Goal: Information Seeking & Learning: Check status

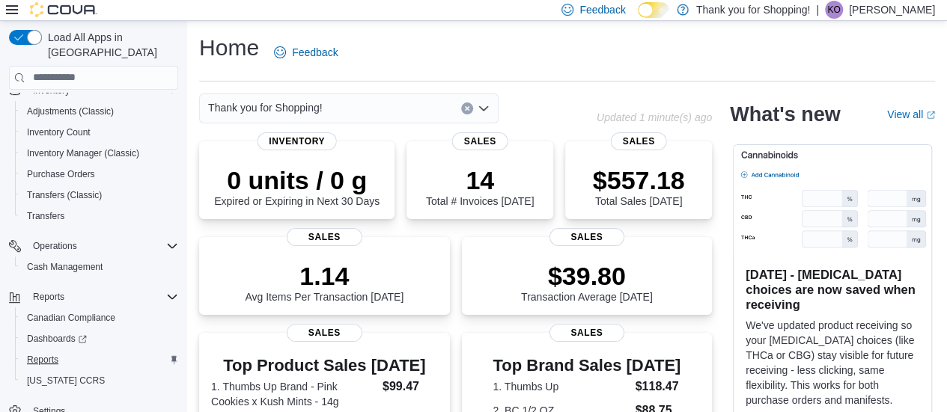
scroll to position [308, 0]
click at [58, 350] on link "Reports" at bounding box center [42, 359] width 43 height 18
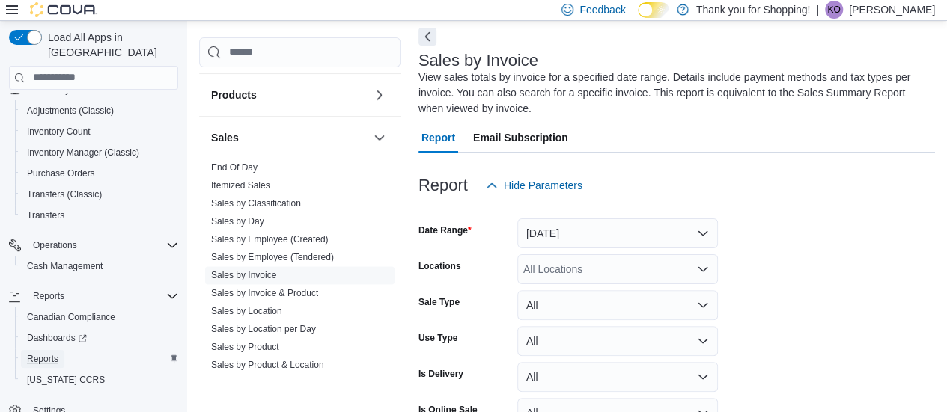
scroll to position [973, 0]
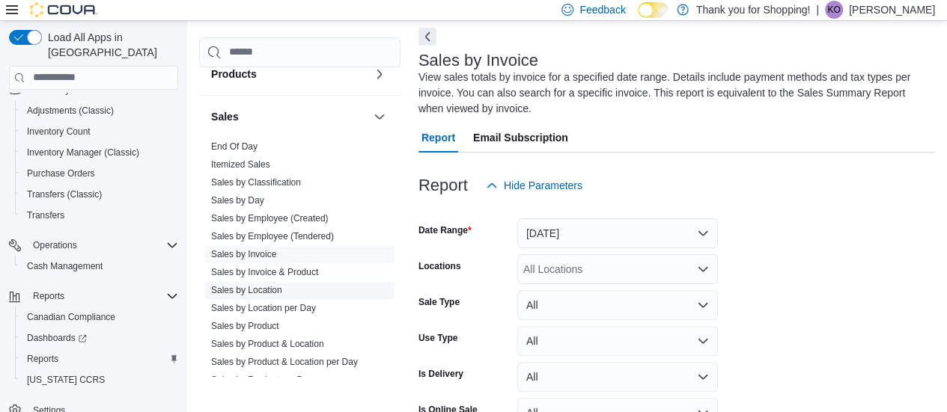
click at [256, 321] on link "Sales by Product" at bounding box center [245, 326] width 68 height 10
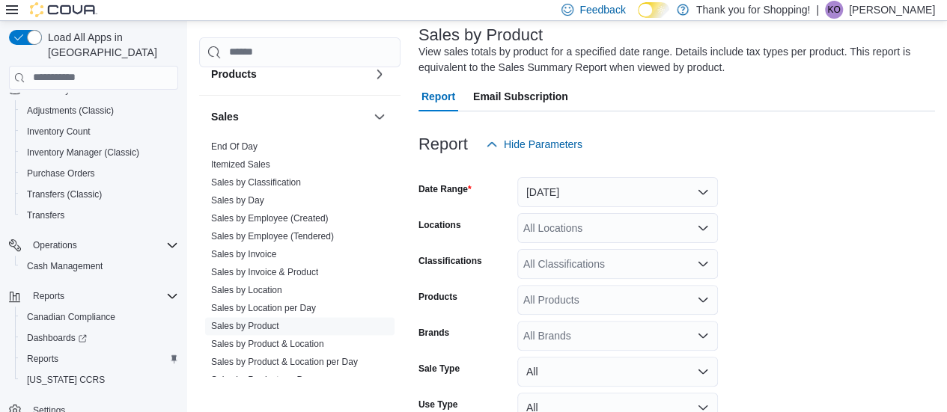
scroll to position [125, 0]
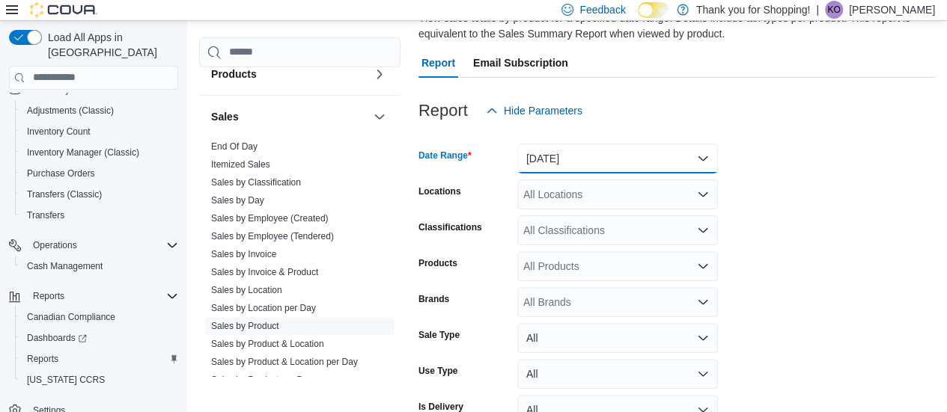
click at [604, 165] on button "[DATE]" at bounding box center [617, 159] width 201 height 30
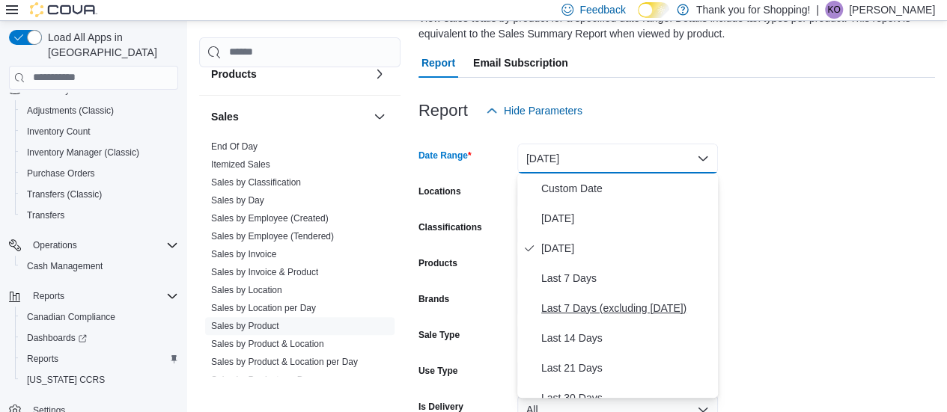
scroll to position [150, 0]
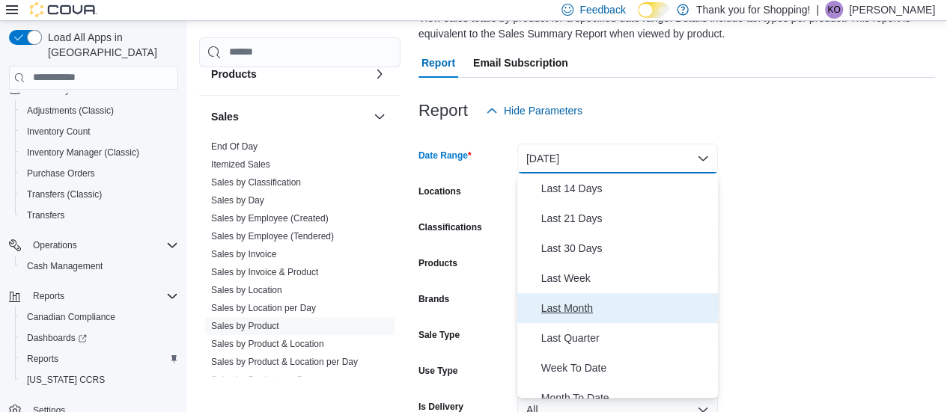
click at [575, 314] on span "Last Month" at bounding box center [626, 308] width 171 height 18
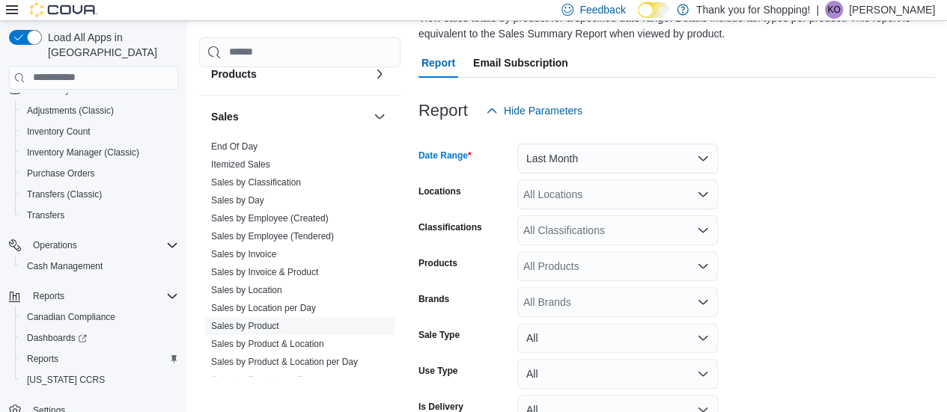
click at [579, 185] on div "All Locations" at bounding box center [617, 195] width 201 height 30
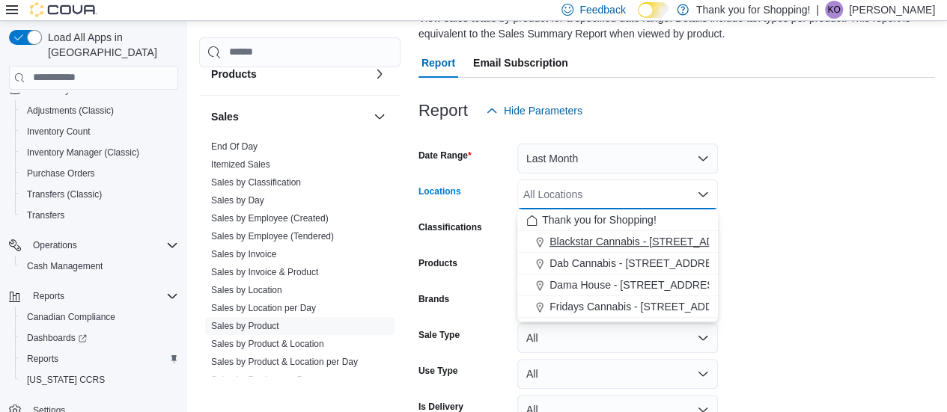
click at [573, 235] on span "Blackstar Cannabis - [STREET_ADDRESS] [GEOGRAPHIC_DATA]" at bounding box center [706, 241] width 315 height 15
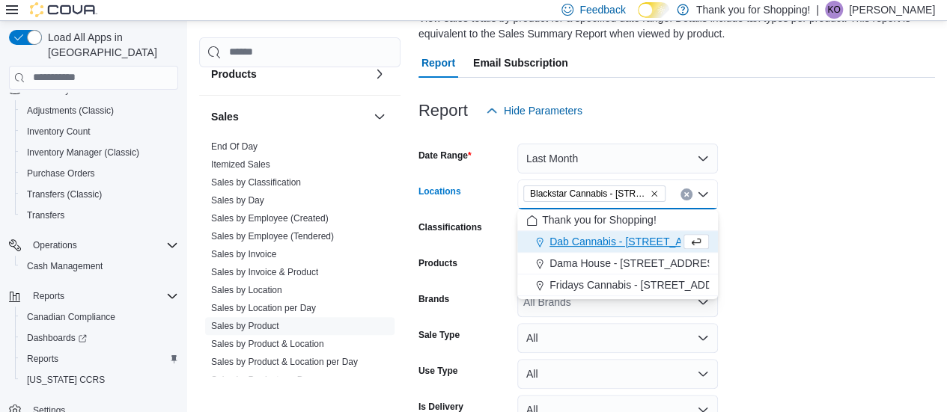
click at [768, 239] on form "Date Range Last Month Locations Blackstar Cannabis - [STREET_ADDRESS] Etobicoke…" at bounding box center [676, 296] width 516 height 341
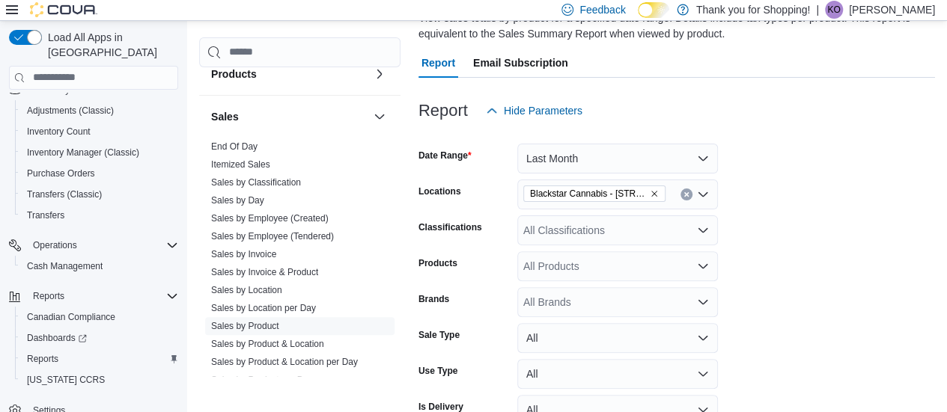
click at [649, 236] on div "All Classifications" at bounding box center [617, 231] width 201 height 30
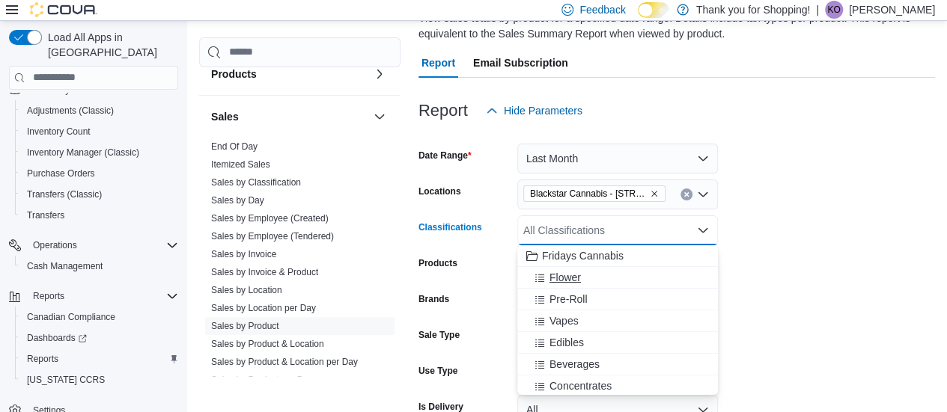
click at [596, 272] on div "Flower" at bounding box center [617, 277] width 183 height 15
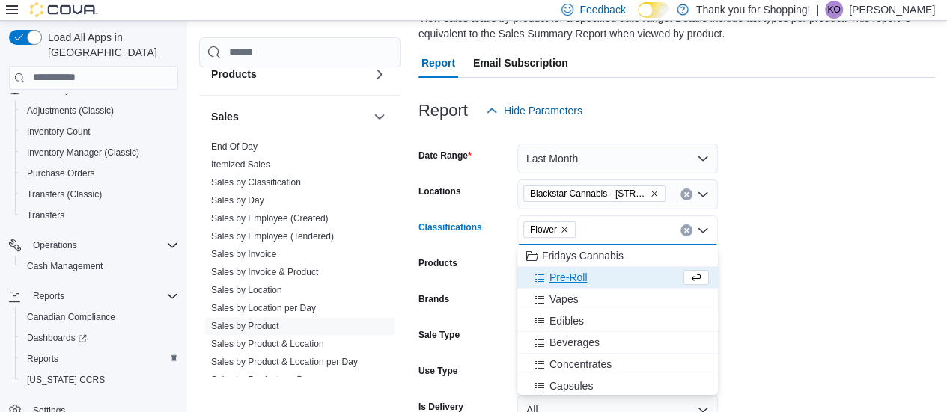
click at [573, 273] on span "Pre-Roll" at bounding box center [568, 277] width 38 height 15
click at [571, 277] on span "Vapes" at bounding box center [563, 277] width 29 height 15
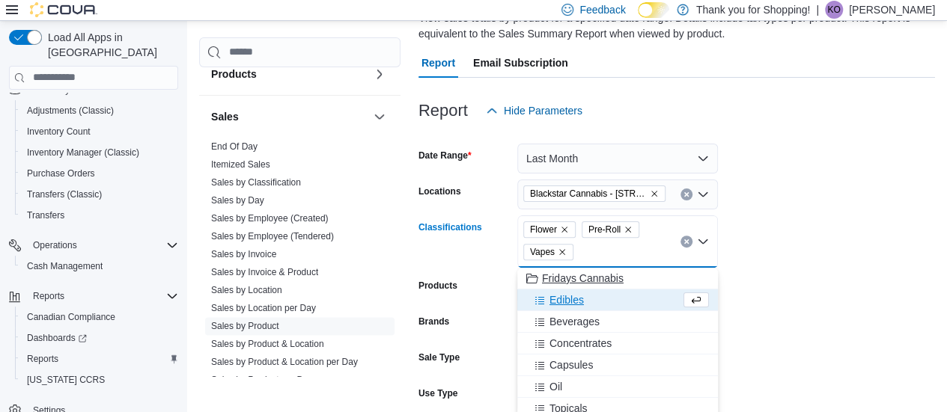
click at [571, 277] on span "Fridays Cannabis" at bounding box center [583, 278] width 82 height 15
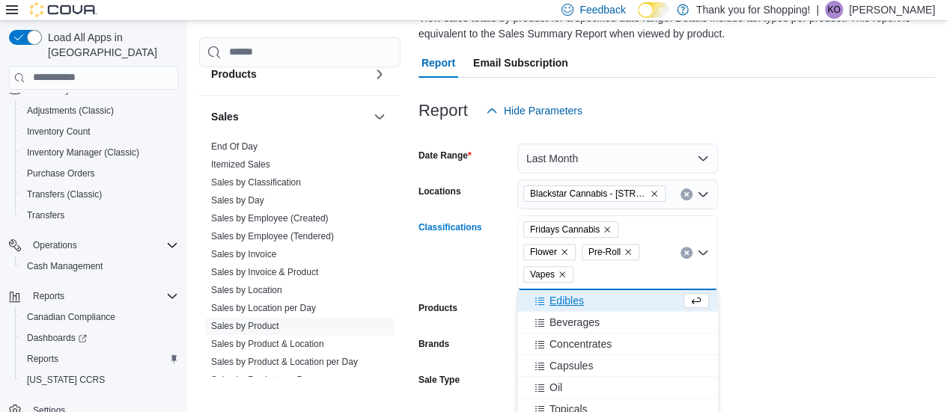
click at [603, 228] on icon "Remove Fridays Cannabis from selection in this group" at bounding box center [607, 229] width 9 height 9
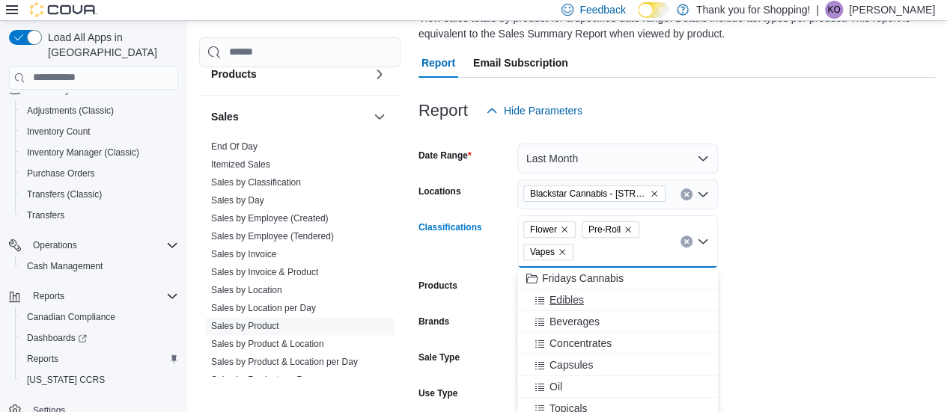
click at [565, 308] on button "Edibles" at bounding box center [617, 301] width 201 height 22
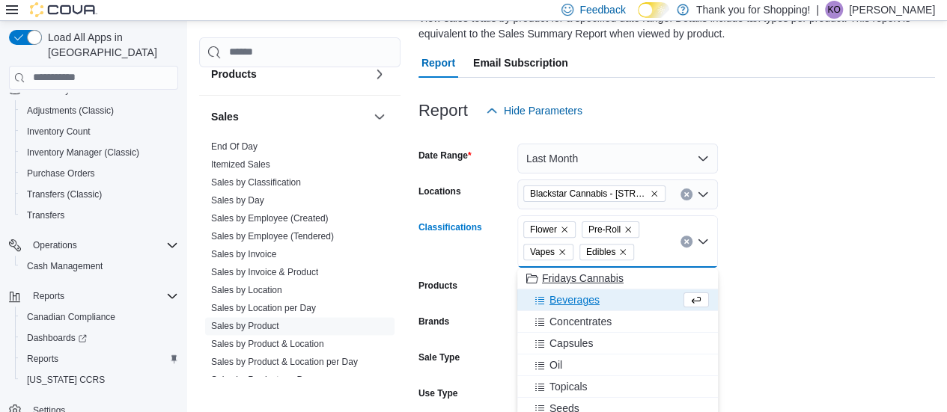
click at [569, 304] on span "Beverages" at bounding box center [574, 300] width 50 height 15
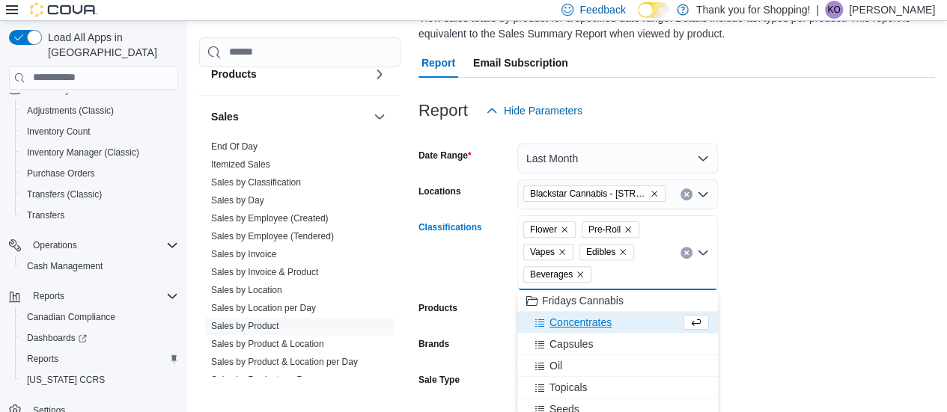
click at [568, 320] on span "Concentrates" at bounding box center [580, 322] width 62 height 15
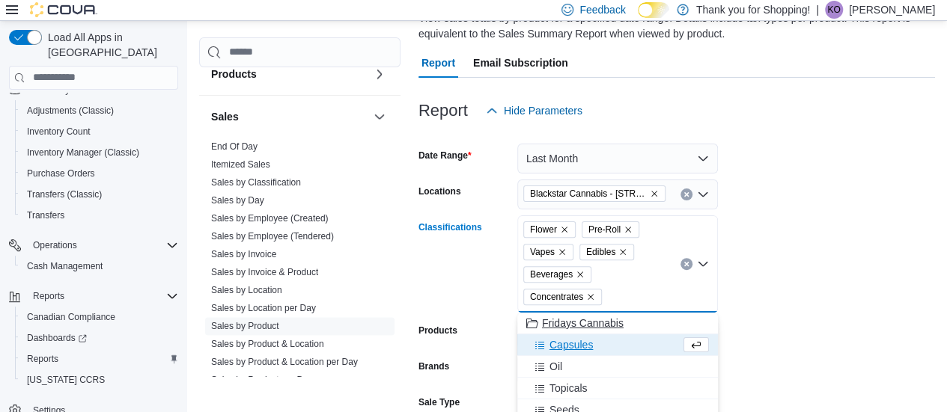
click at [570, 346] on span "Capsules" at bounding box center [570, 345] width 43 height 15
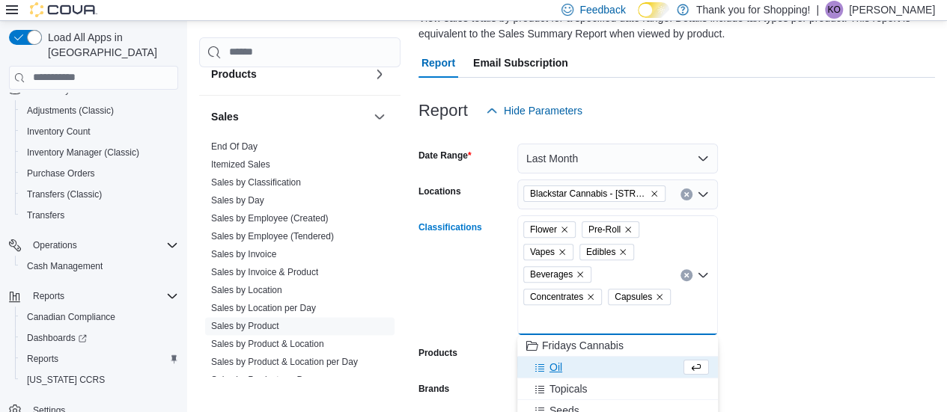
click at [566, 366] on div "Oil" at bounding box center [603, 367] width 154 height 15
click at [570, 367] on span "Topicals" at bounding box center [568, 367] width 38 height 15
click at [570, 373] on span "Seeds" at bounding box center [564, 367] width 30 height 15
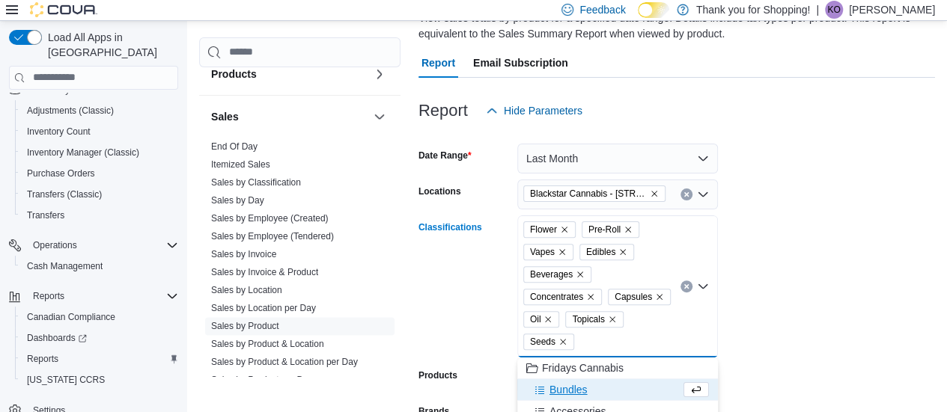
click at [861, 314] on form "Date Range Last Month Locations Blackstar Cannabis - [STREET_ADDRESS] Etobicoke…" at bounding box center [676, 353] width 516 height 454
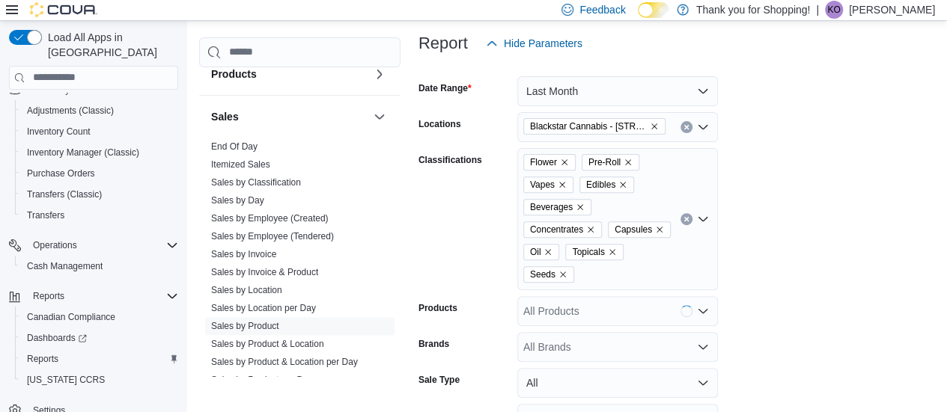
scroll to position [275, 0]
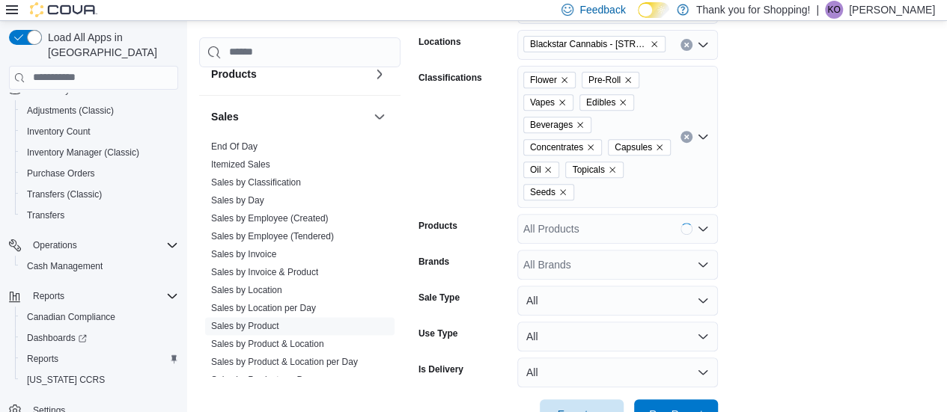
click at [677, 188] on div "Flower Pre-Roll Vapes Edibles Beverages Concentrates Capsules Oil Topicals Seeds" at bounding box center [617, 137] width 201 height 142
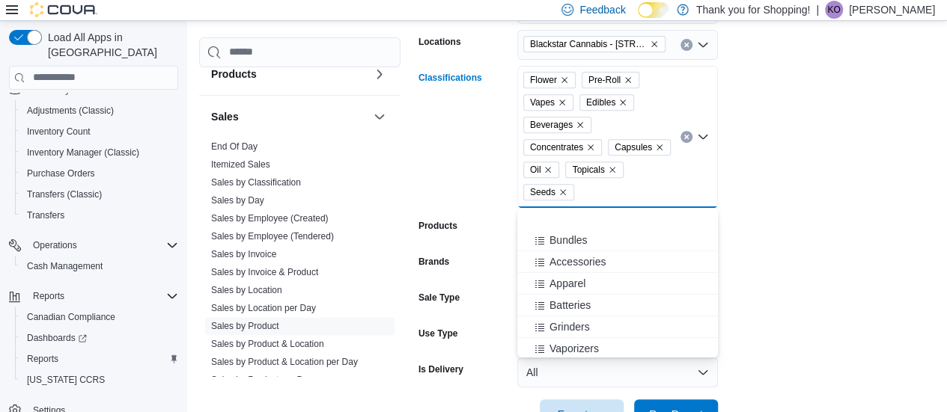
scroll to position [89, 0]
click at [892, 239] on form "Date Range Last Month Locations Blackstar Cannabis - [STREET_ADDRESS] Etobicoke…" at bounding box center [676, 203] width 516 height 454
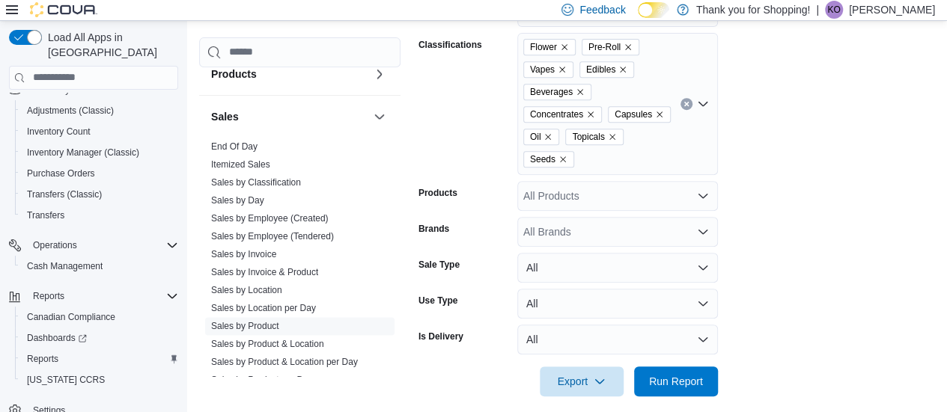
scroll to position [321, 0]
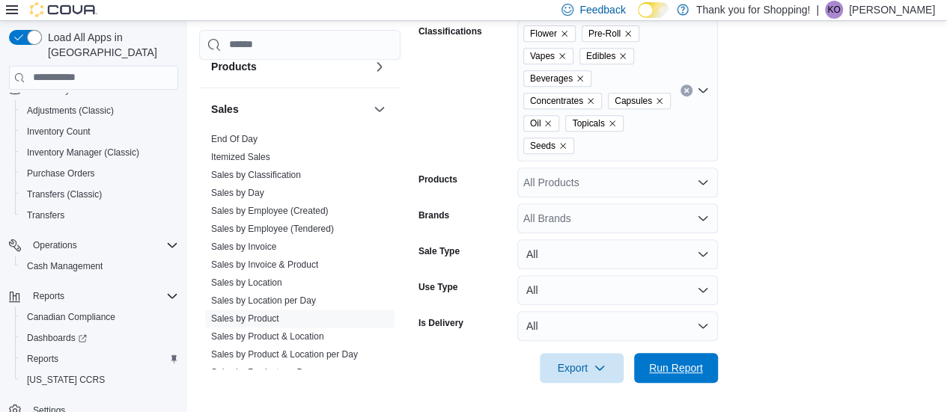
click at [690, 364] on span "Run Report" at bounding box center [676, 368] width 54 height 15
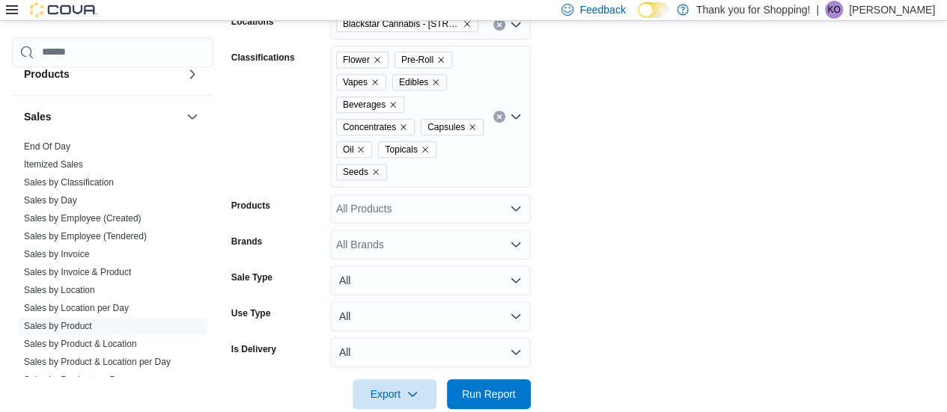
scroll to position [220, 0]
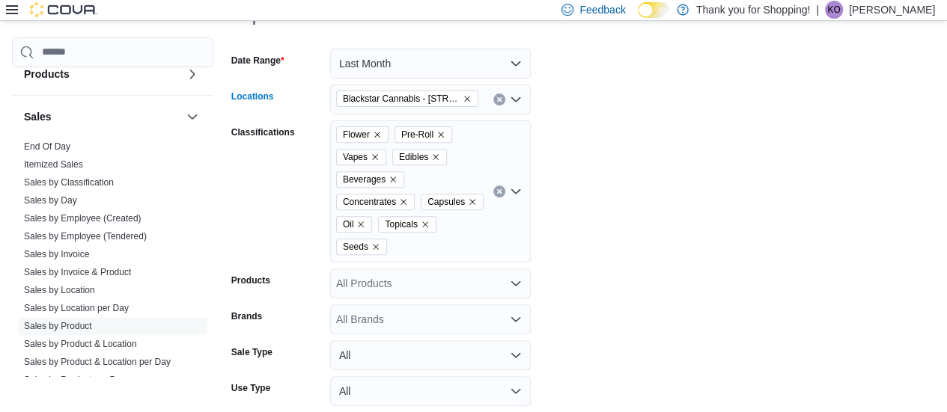
click at [466, 97] on icon "Remove Blackstar Cannabis - 666 Burnhamthorpe Rd. Etobicoke from selection in t…" at bounding box center [467, 98] width 9 height 9
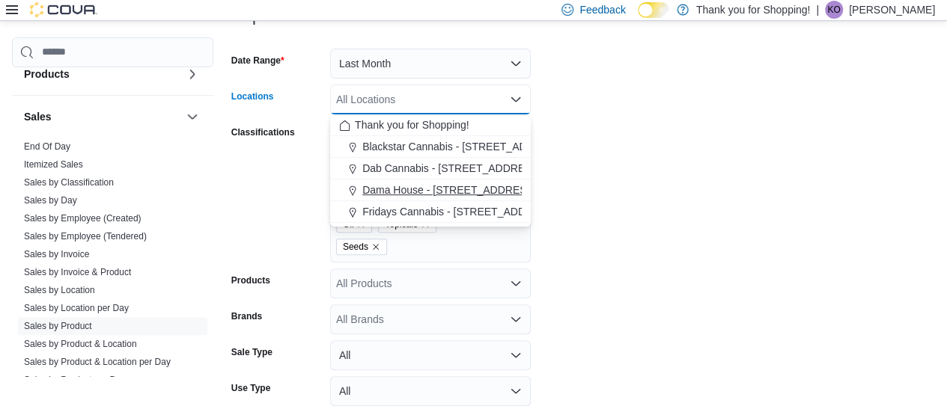
click at [379, 183] on span "Dama House - [STREET_ADDRESS]" at bounding box center [449, 190] width 174 height 15
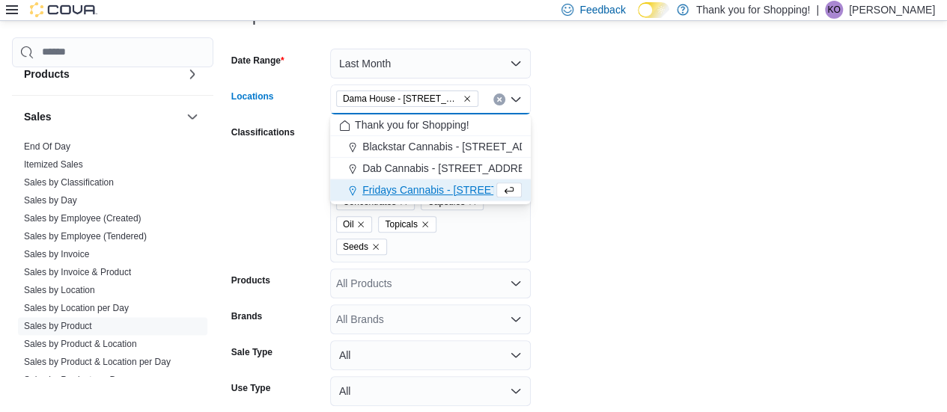
click at [661, 176] on form "Date Range Last Month Locations [GEOGRAPHIC_DATA] - [STREET_ADDRESS] Combo box.…" at bounding box center [583, 258] width 704 height 454
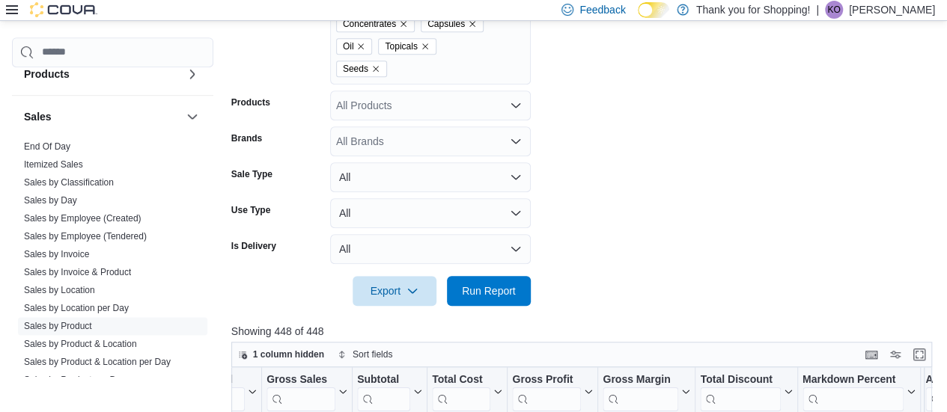
scroll to position [519, 0]
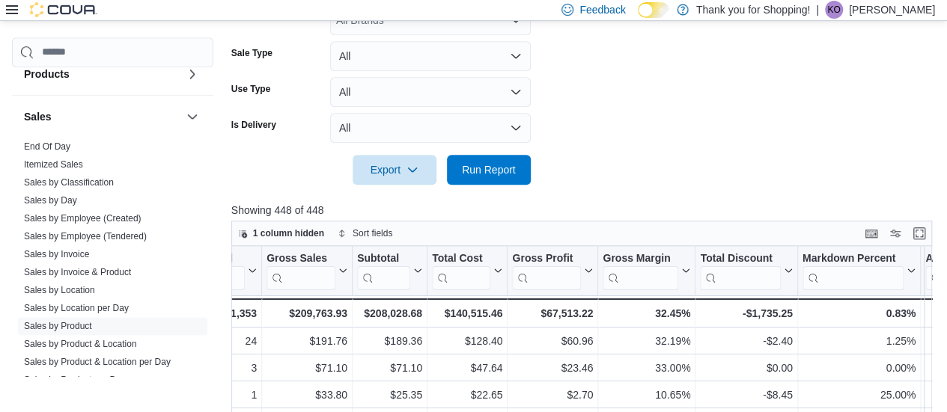
click at [494, 146] on div at bounding box center [583, 149] width 704 height 12
click at [495, 165] on span "Run Report" at bounding box center [489, 169] width 54 height 15
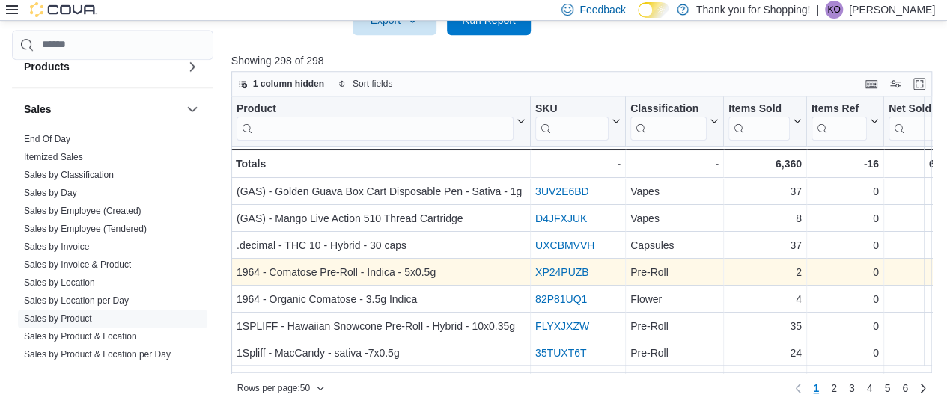
click at [521, 388] on div "Rows per page : 50 Page 1 of 6 1 2 3 4 5 6" at bounding box center [581, 388] width 701 height 24
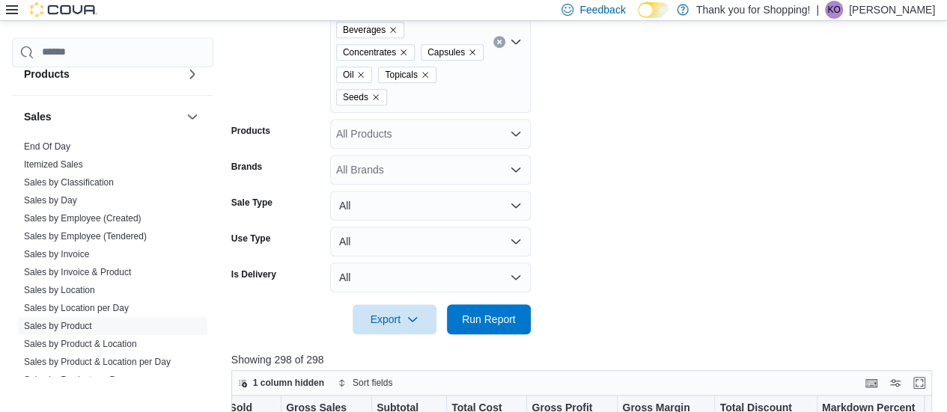
scroll to position [145, 0]
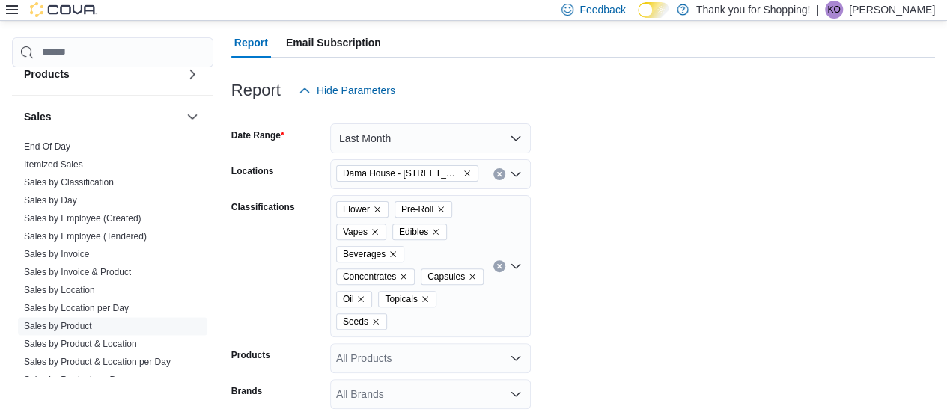
click at [469, 171] on icon "Remove Dama House - 5332 Yonge St. North York from selection in this group" at bounding box center [467, 173] width 9 height 9
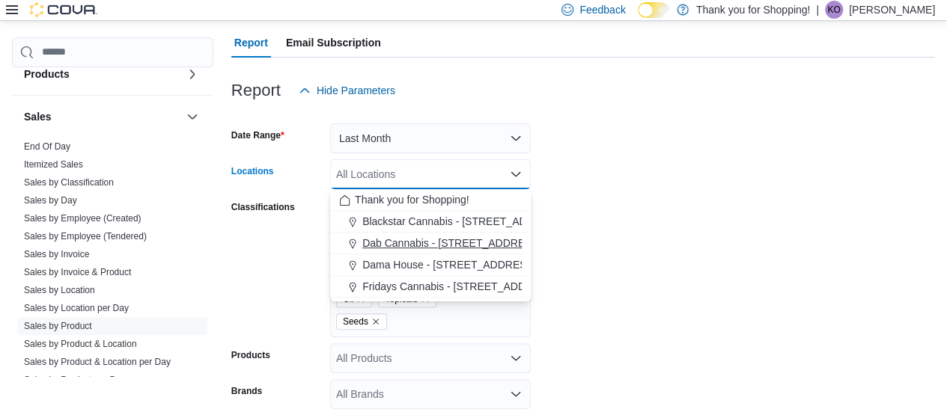
click at [404, 236] on span "Dab Cannabis - [STREET_ADDRESS]" at bounding box center [452, 243] width 180 height 15
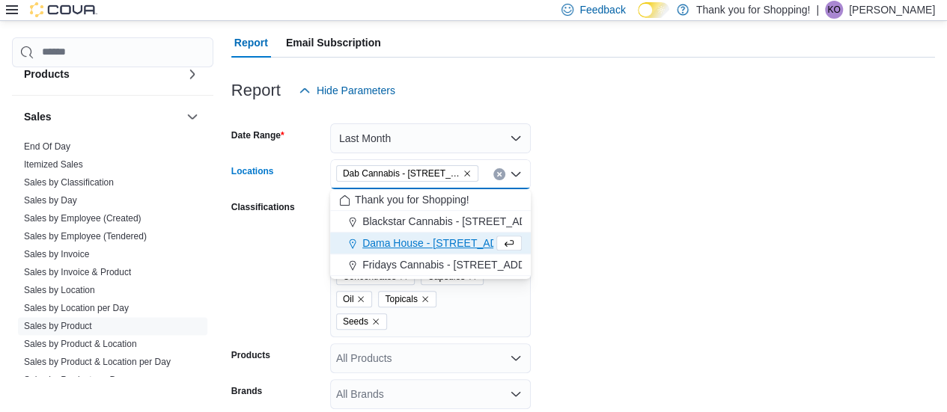
click at [799, 242] on form "Date Range Last Month Locations Dab Cannabis - [STREET_ADDRESS][GEOGRAPHIC_DATA…" at bounding box center [583, 333] width 704 height 454
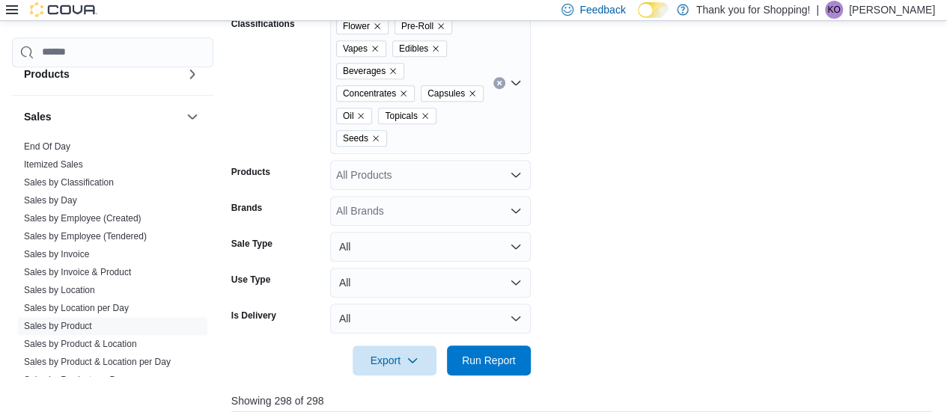
scroll to position [445, 0]
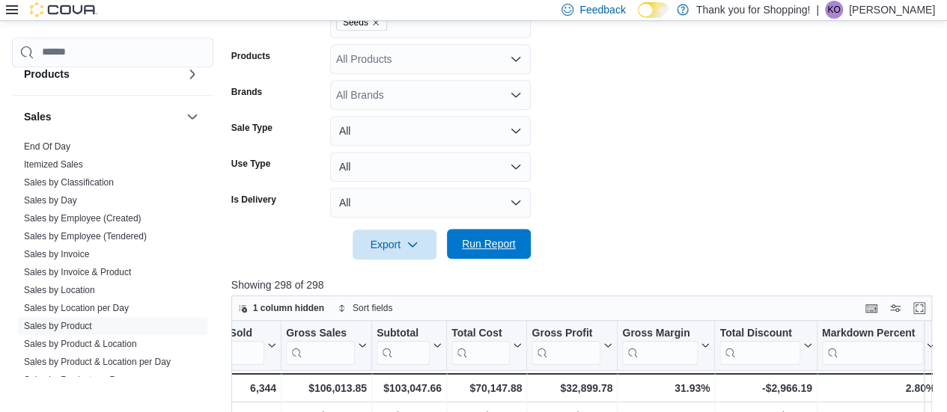
click at [497, 238] on span "Run Report" at bounding box center [489, 244] width 54 height 15
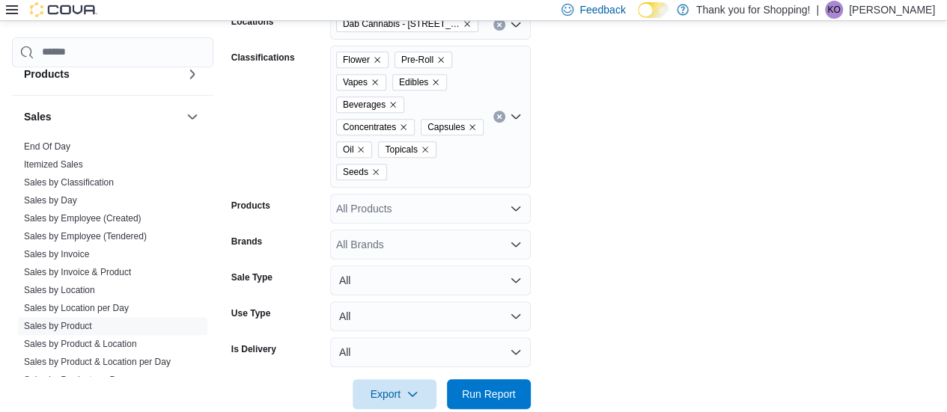
scroll to position [220, 0]
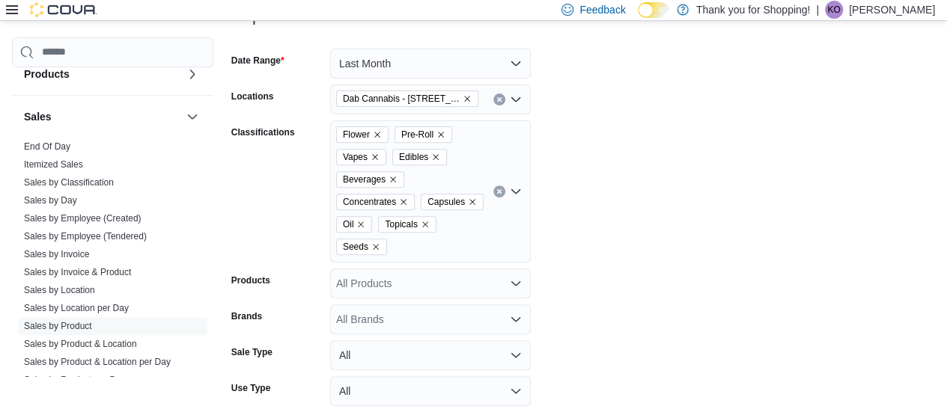
click at [466, 97] on icon "Remove Dab Cannabis - 3481 Falconbridge Hwy from selection in this group" at bounding box center [467, 98] width 9 height 9
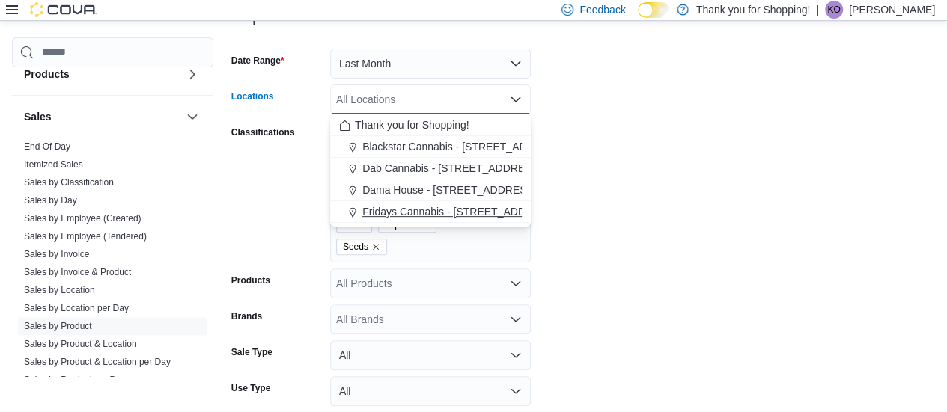
click at [403, 209] on span "Fridays Cannabis - [STREET_ADDRESS]" at bounding box center [459, 211] width 195 height 15
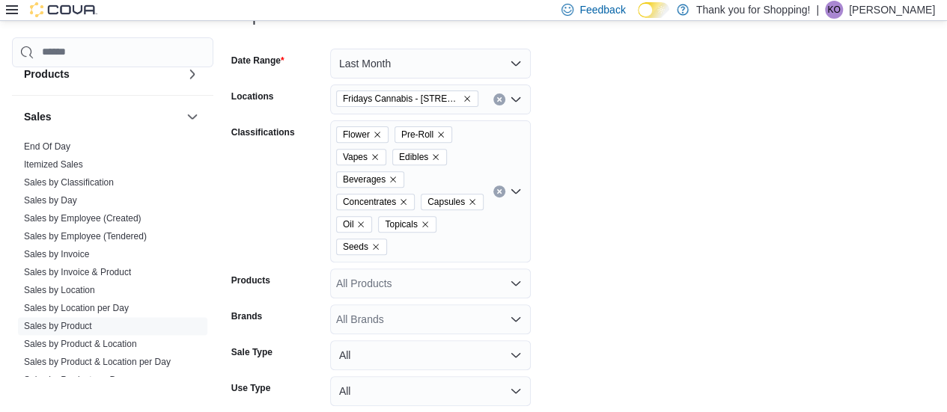
click at [678, 134] on form "Date Range Last Month Locations Fridays Cannabis - [STREET_ADDRESS] Classificat…" at bounding box center [583, 258] width 704 height 454
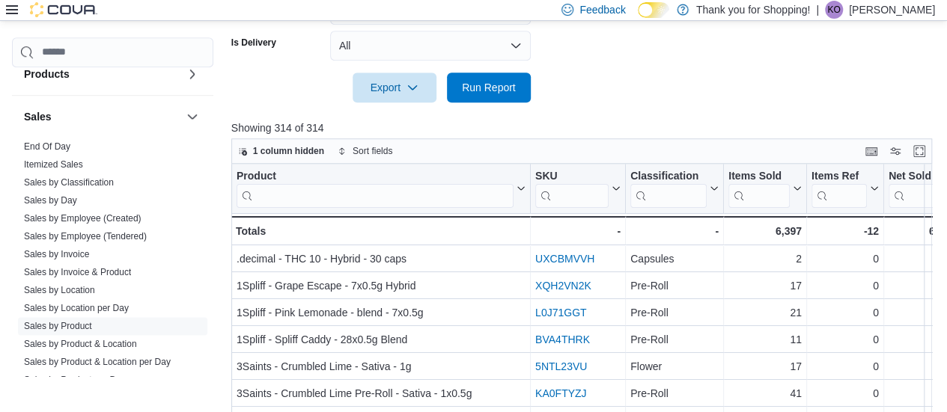
scroll to position [519, 0]
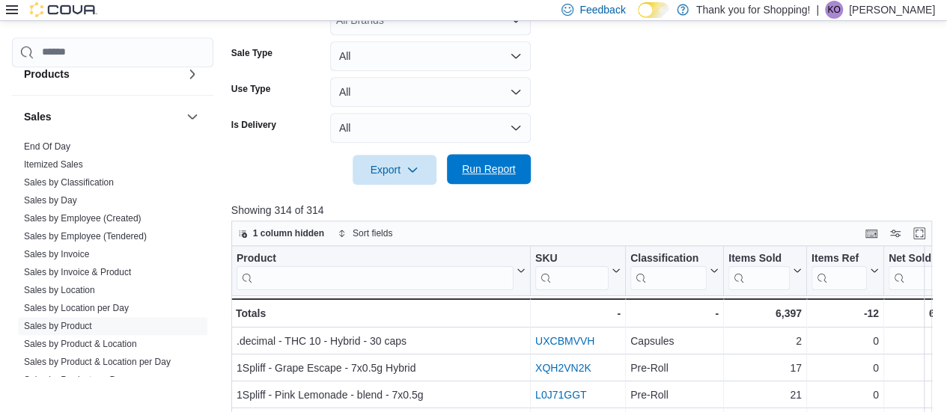
click at [500, 166] on span "Run Report" at bounding box center [489, 169] width 54 height 15
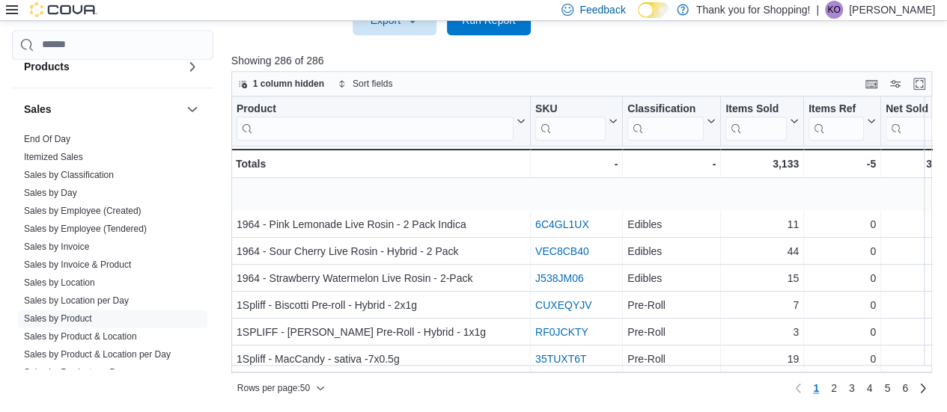
scroll to position [237, 0]
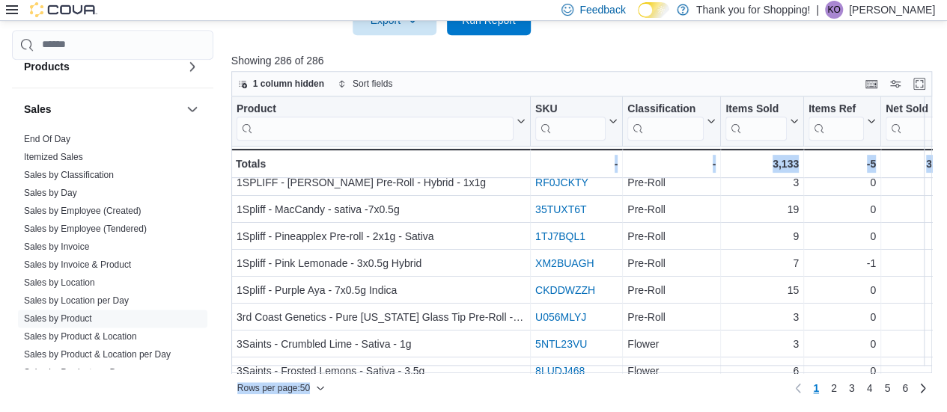
drag, startPoint x: 414, startPoint y: 373, endPoint x: 449, endPoint y: 367, distance: 35.7
click at [482, 370] on div "1 column hidden Sort fields Product Click to view column header actions SKU Cli…" at bounding box center [581, 236] width 701 height 330
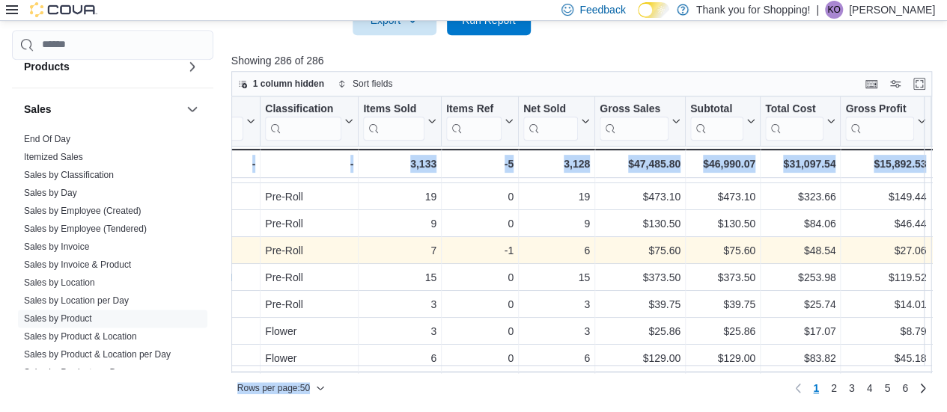
scroll to position [237, 365]
